Goal: Task Accomplishment & Management: Manage account settings

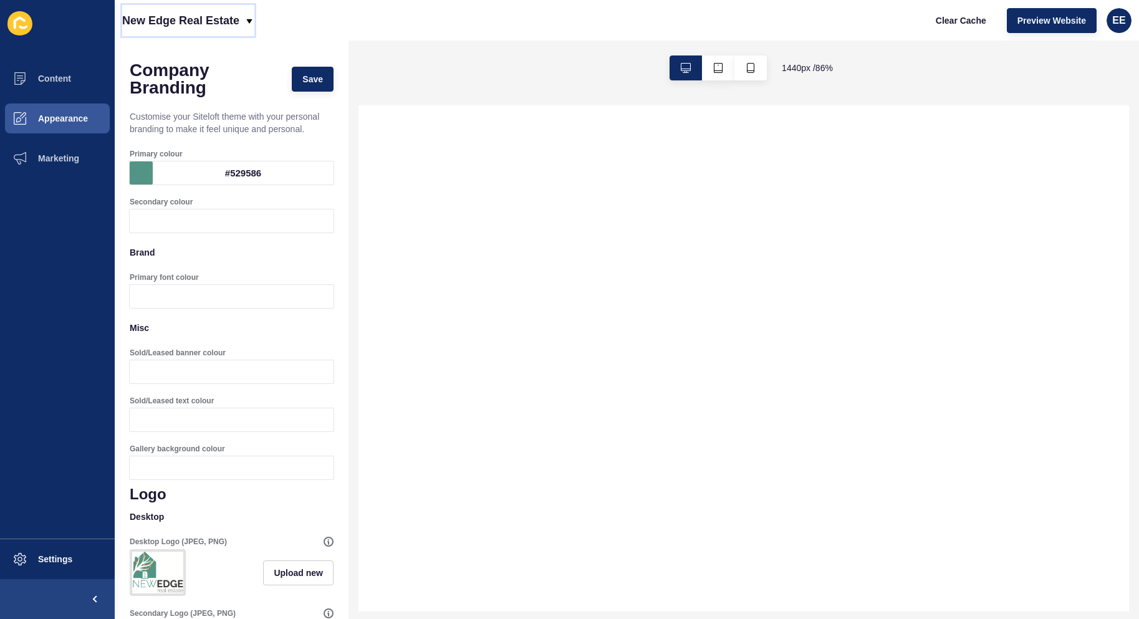
click at [247, 23] on icon at bounding box center [249, 21] width 10 height 10
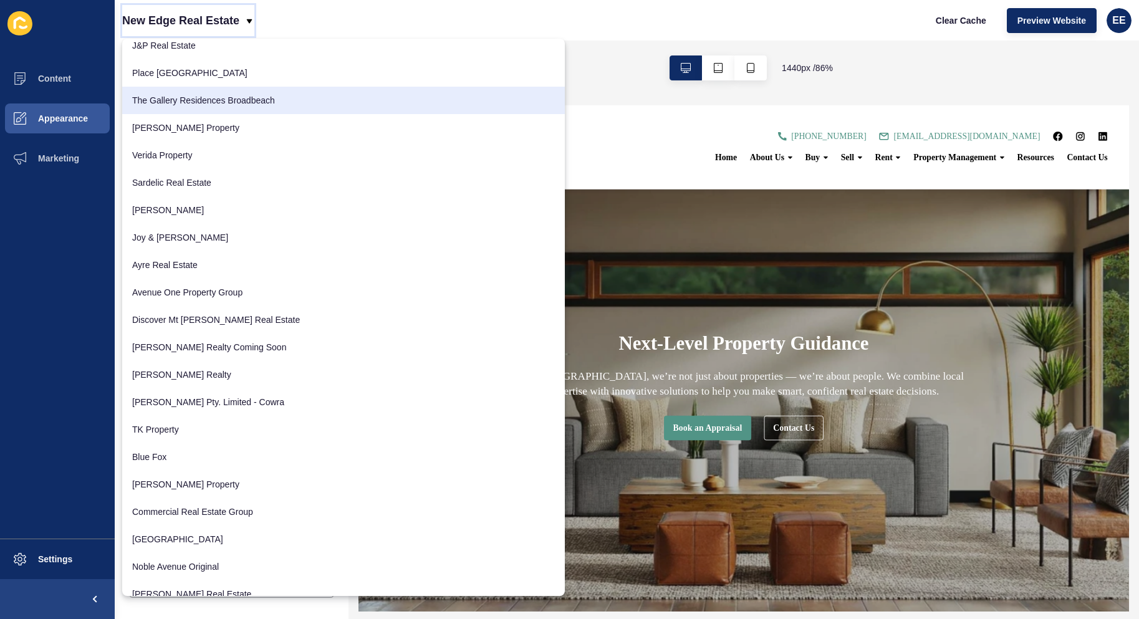
scroll to position [1434, 0]
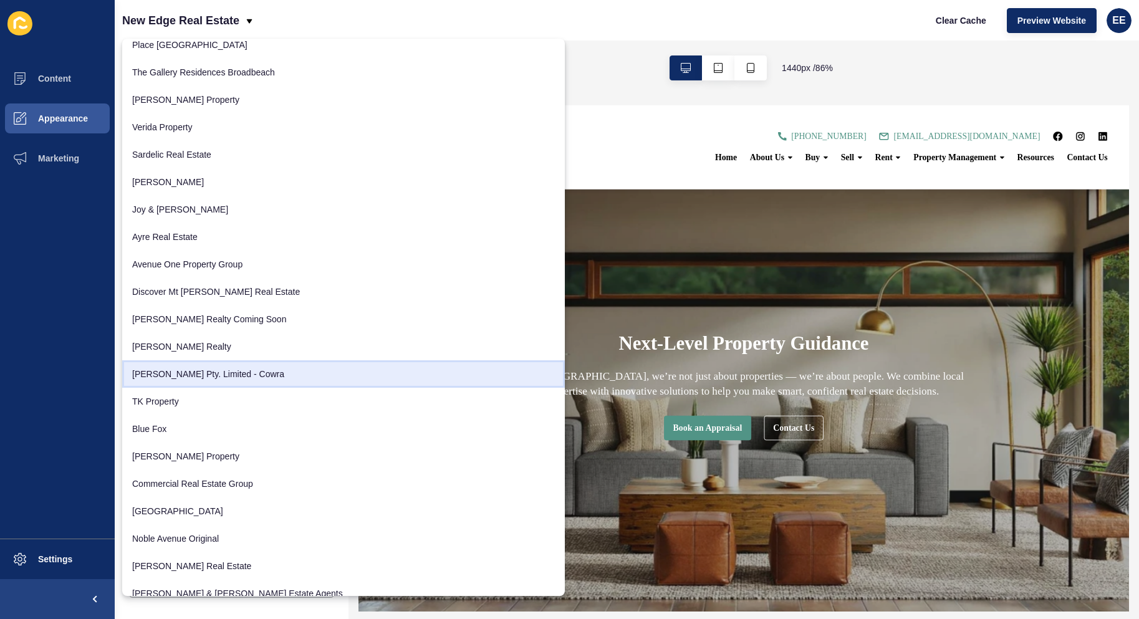
click at [226, 369] on link "[PERSON_NAME] Pty. Limited - Cowra" at bounding box center [343, 373] width 443 height 27
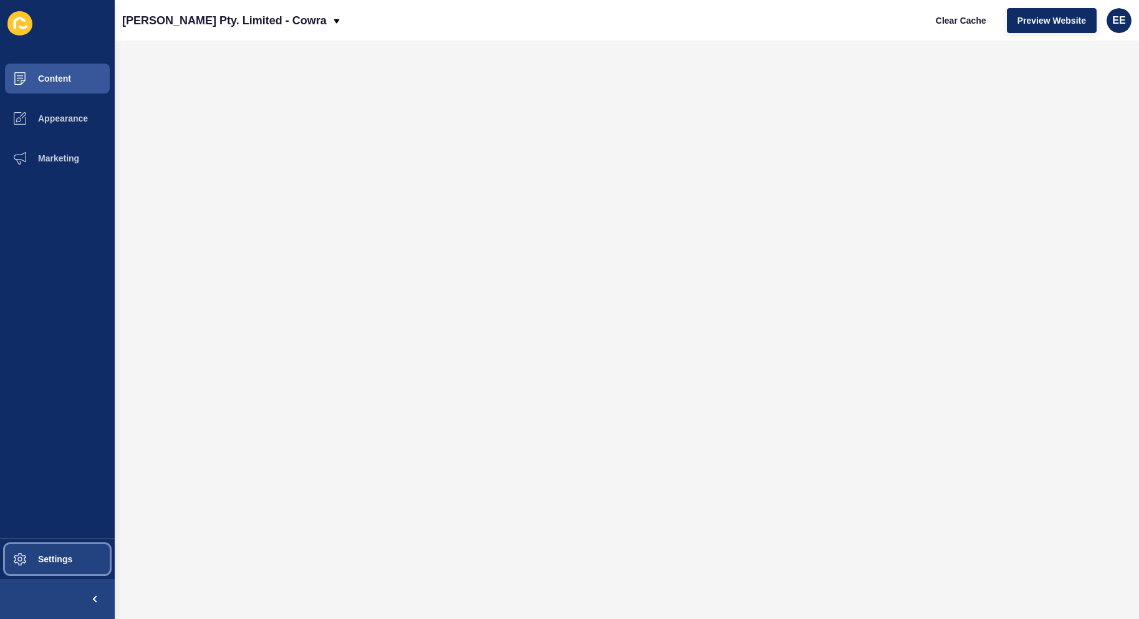
click at [36, 574] on span at bounding box center [20, 559] width 40 height 40
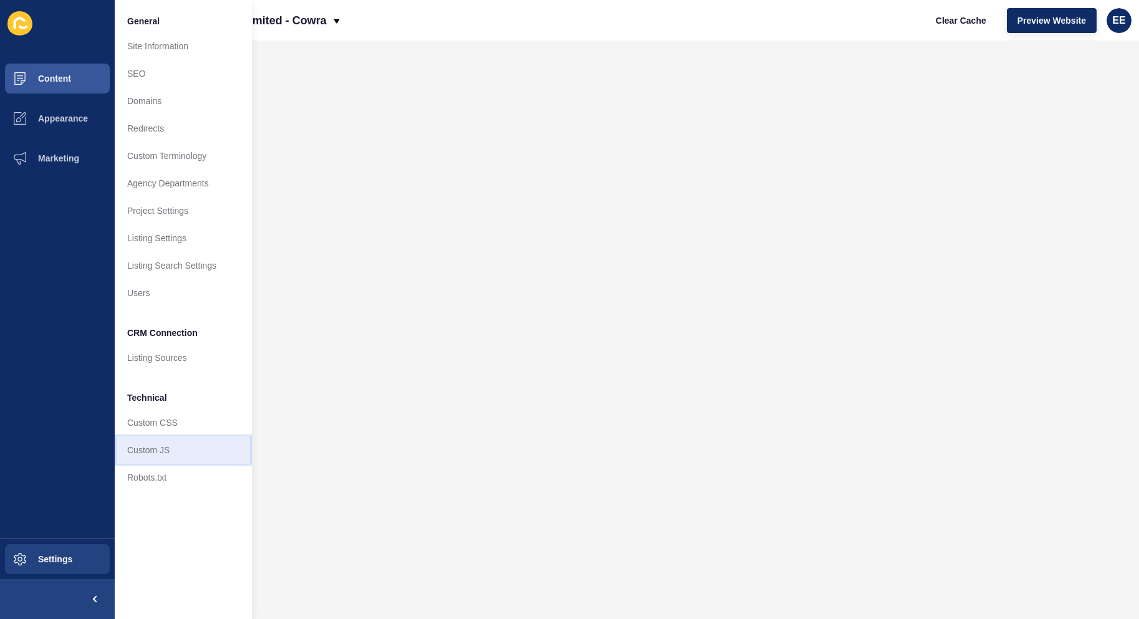
click at [171, 452] on link "Custom JS" at bounding box center [183, 450] width 137 height 27
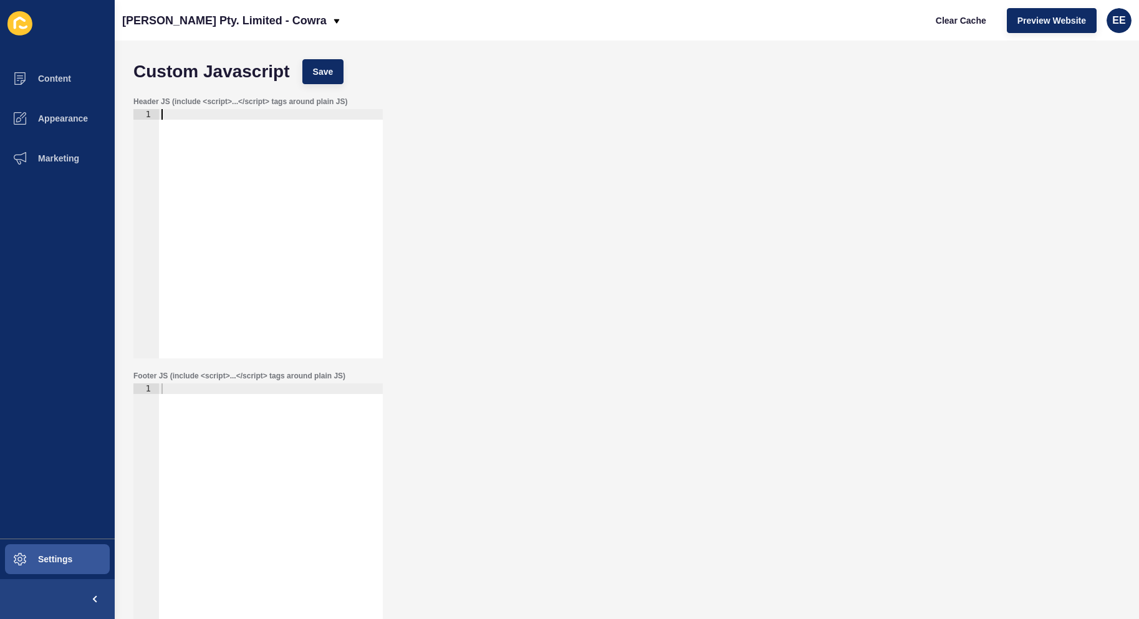
click at [246, 118] on div at bounding box center [271, 244] width 224 height 271
paste textarea "<meta name="google-site-verification" content="6pbHC8wv3qyaYXWJioZv53eDUFxdvHlE…"
type textarea "<meta name="google-site-verification" content="6pbHC8wv3qyaYXWJioZv53eDUFxdvHlE…"
click at [329, 67] on span "Save" at bounding box center [323, 71] width 21 height 12
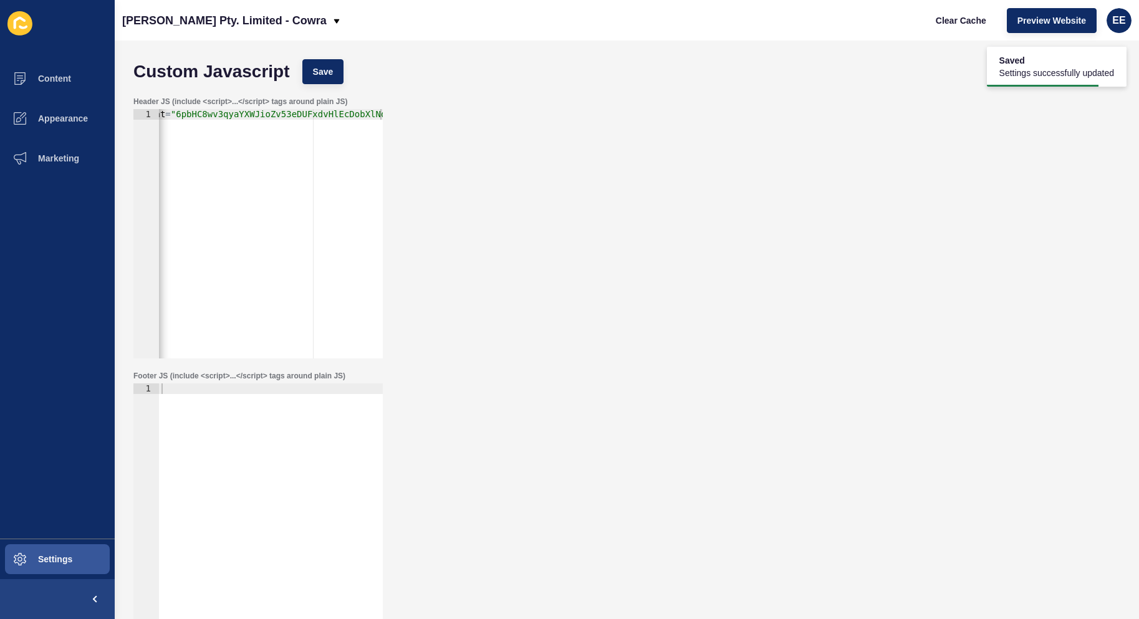
click at [302, 135] on div "< meta name = "google-site-verification" content = "6pbHC8wv3qyaYXWJioZv53eDUFx…" at bounding box center [154, 244] width 456 height 271
drag, startPoint x: 311, startPoint y: 114, endPoint x: 99, endPoint y: 114, distance: 212.7
click at [99, 114] on div "Content Appearance Marketing Settings [PERSON_NAME] Pty. Limited - Cowra Clear …" at bounding box center [569, 309] width 1139 height 619
drag, startPoint x: 173, startPoint y: 145, endPoint x: 165, endPoint y: 118, distance: 28.6
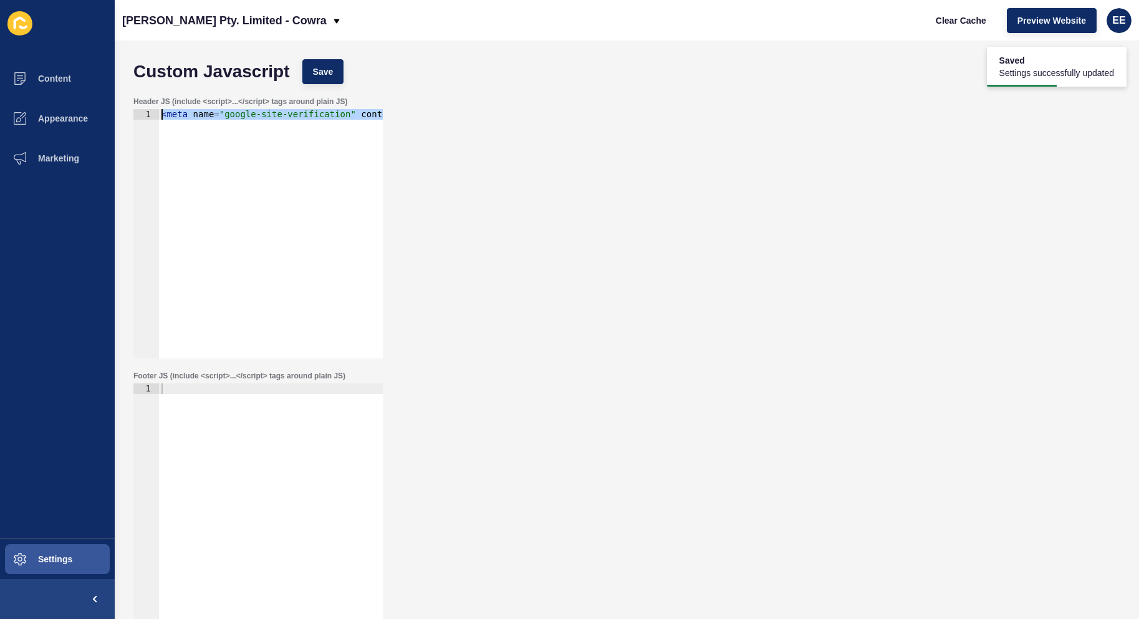
click at [174, 141] on div "< meta name = "google-site-verification" content = "6pbHC8wv3qyaYXWJioZv53eDUFx…" at bounding box center [387, 239] width 456 height 261
drag, startPoint x: 177, startPoint y: 112, endPoint x: 466, endPoint y: 114, distance: 289.4
click at [435, 112] on div "Header JS (include <script>...</script> tags around plain JS) <meta name="googl…" at bounding box center [627, 227] width 1000 height 274
click at [553, 138] on div "Header JS (include <script>...</script> tags around plain JS) <meta name="googl…" at bounding box center [627, 227] width 1000 height 274
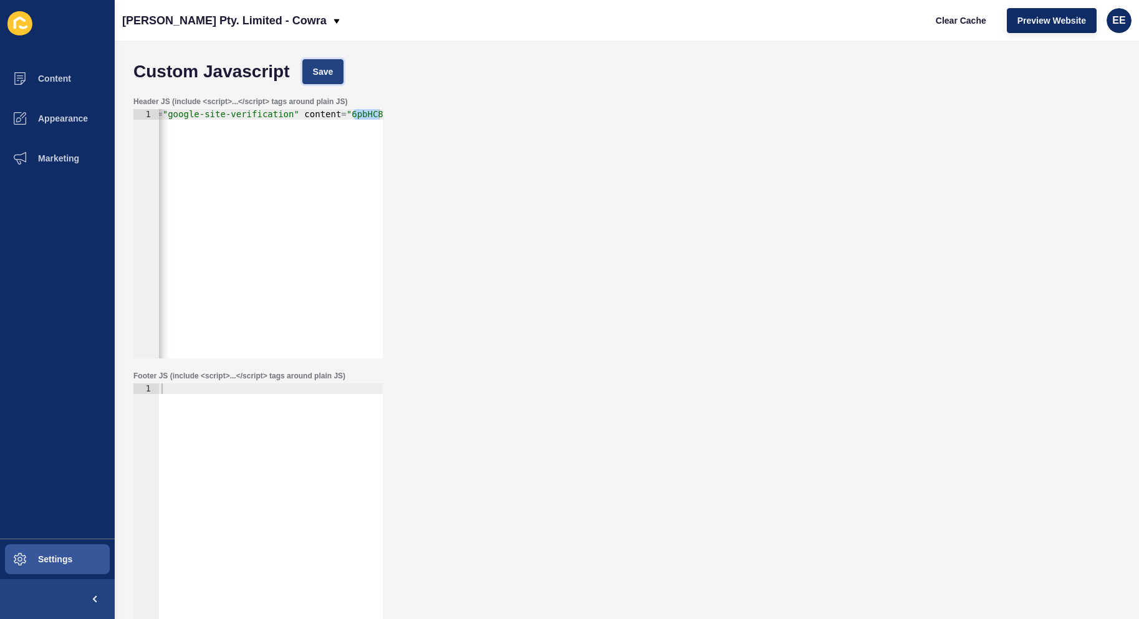
click at [319, 72] on span "Save" at bounding box center [323, 71] width 21 height 12
